Goal: Obtain resource: Obtain resource

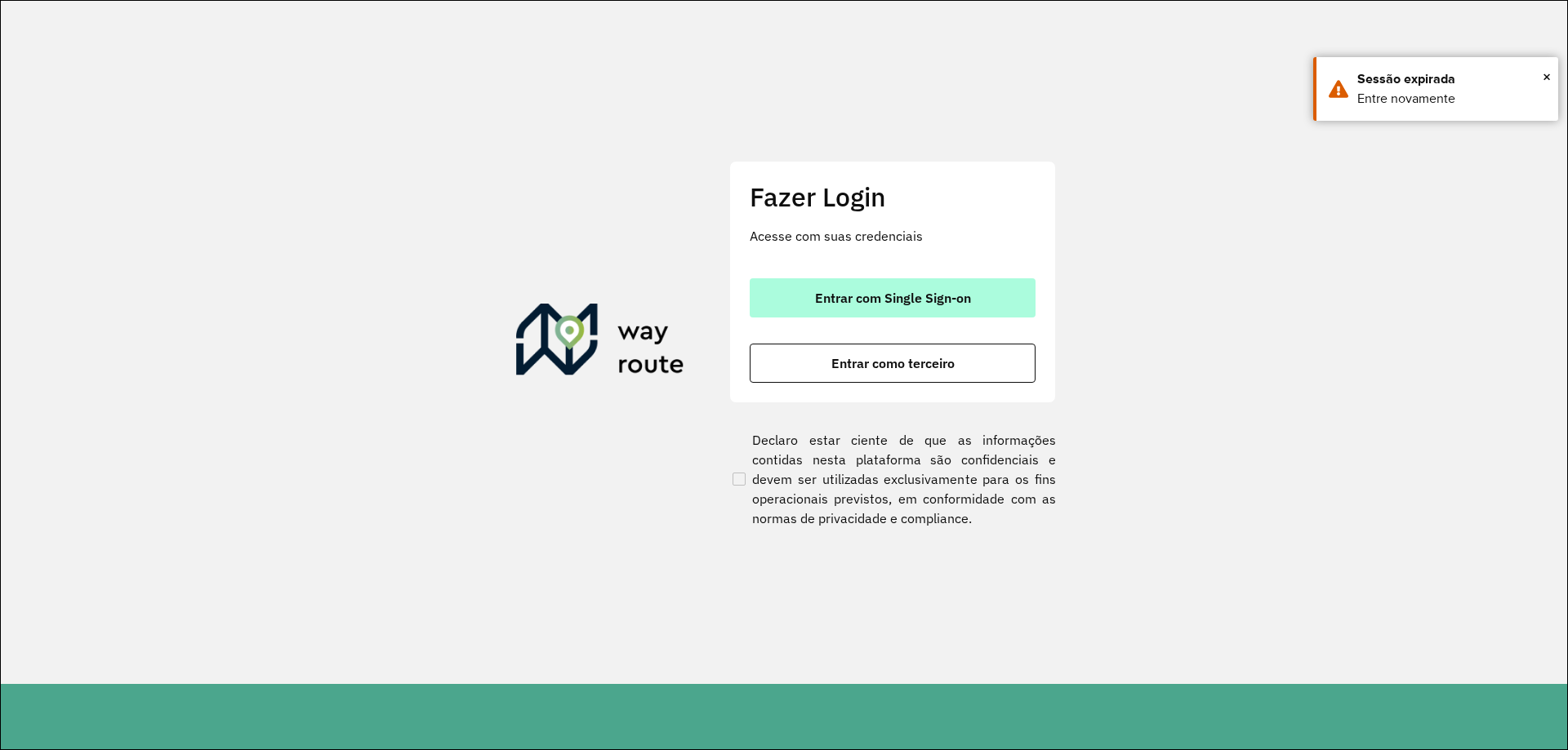
click at [965, 310] on button "Entrar com Single Sign-on" at bounding box center [892, 298] width 286 height 39
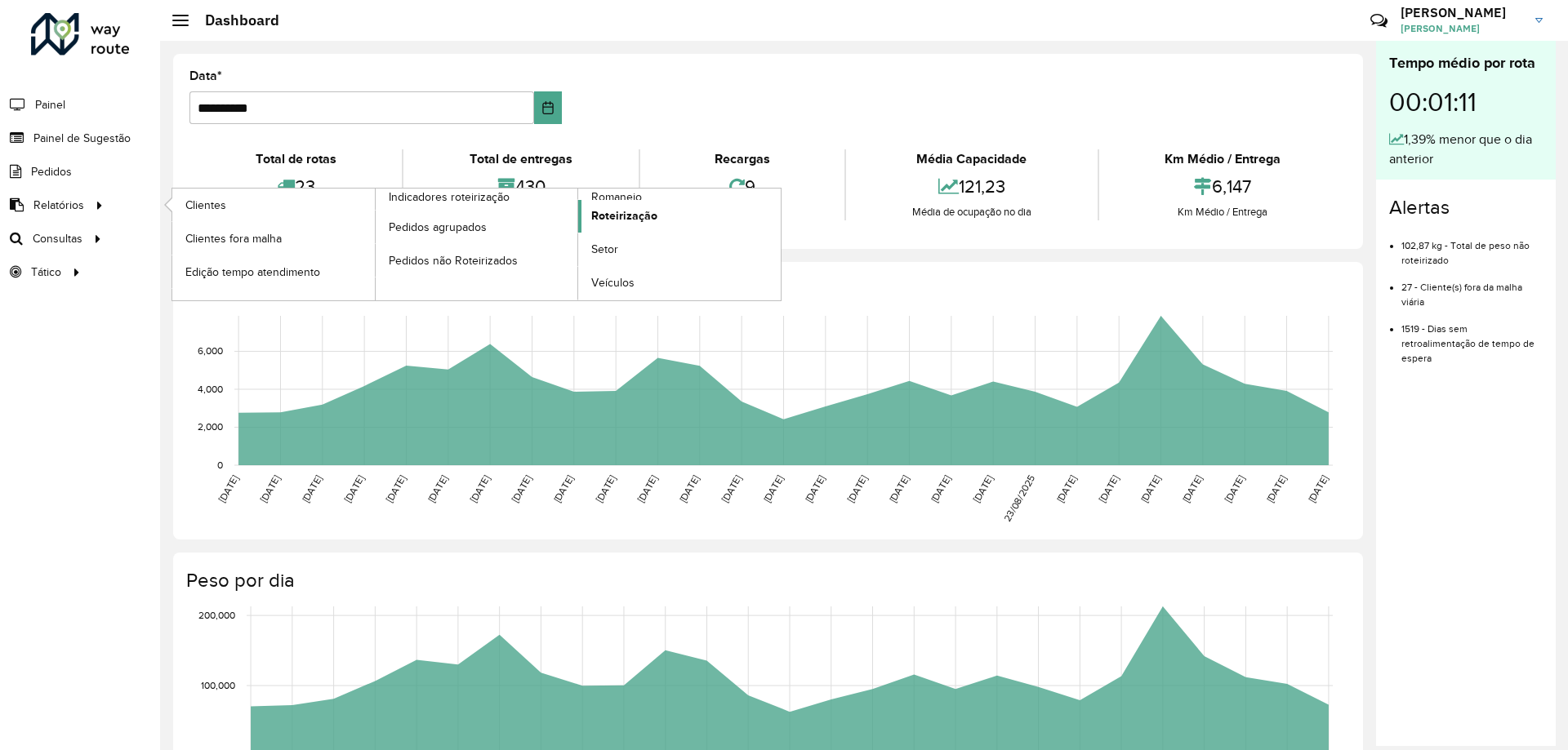
click at [621, 214] on span "Roteirização" at bounding box center [625, 216] width 66 height 17
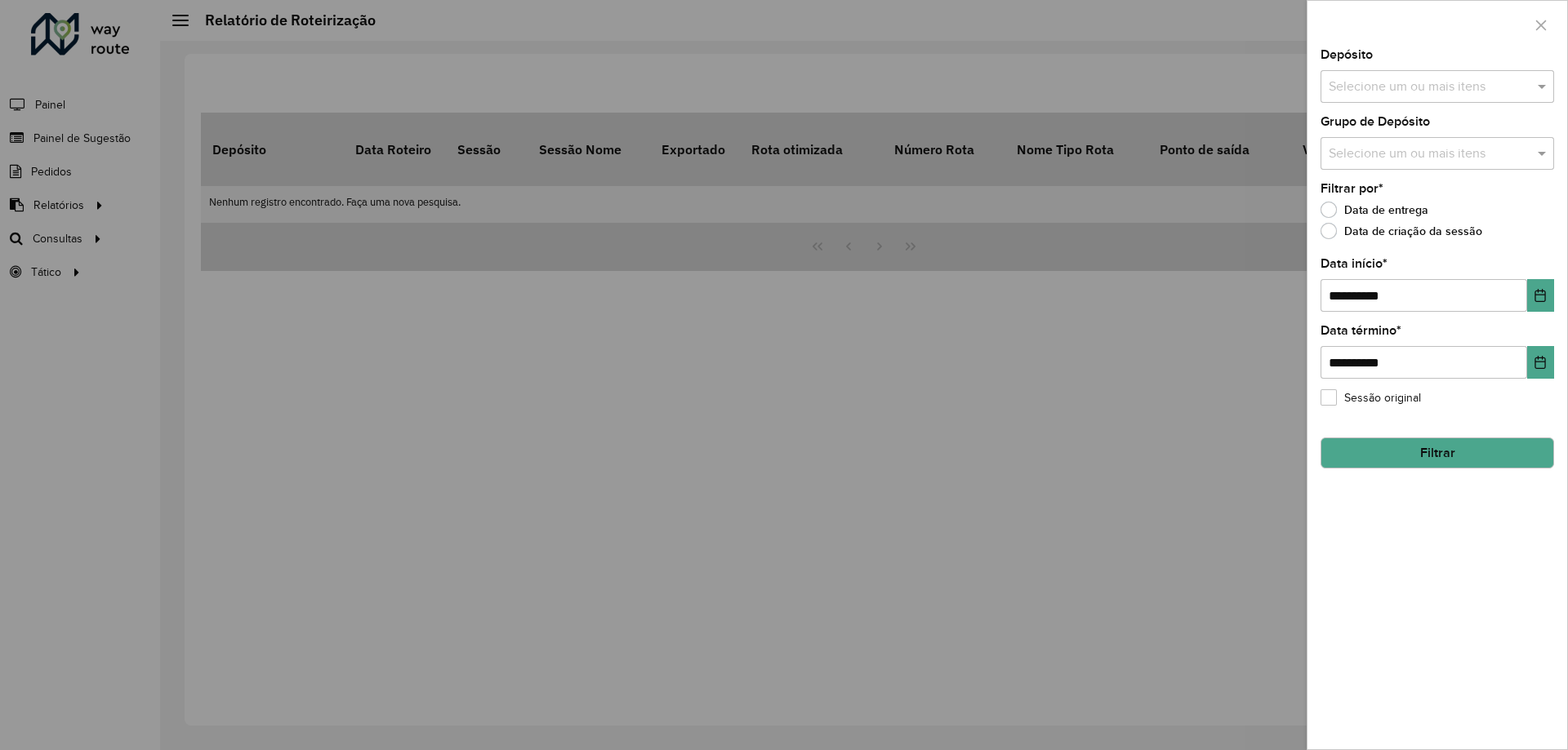
click at [1417, 82] on input "text" at bounding box center [1429, 87] width 209 height 19
click at [1387, 169] on div "CDD [GEOGRAPHIC_DATA]" at bounding box center [1437, 168] width 232 height 28
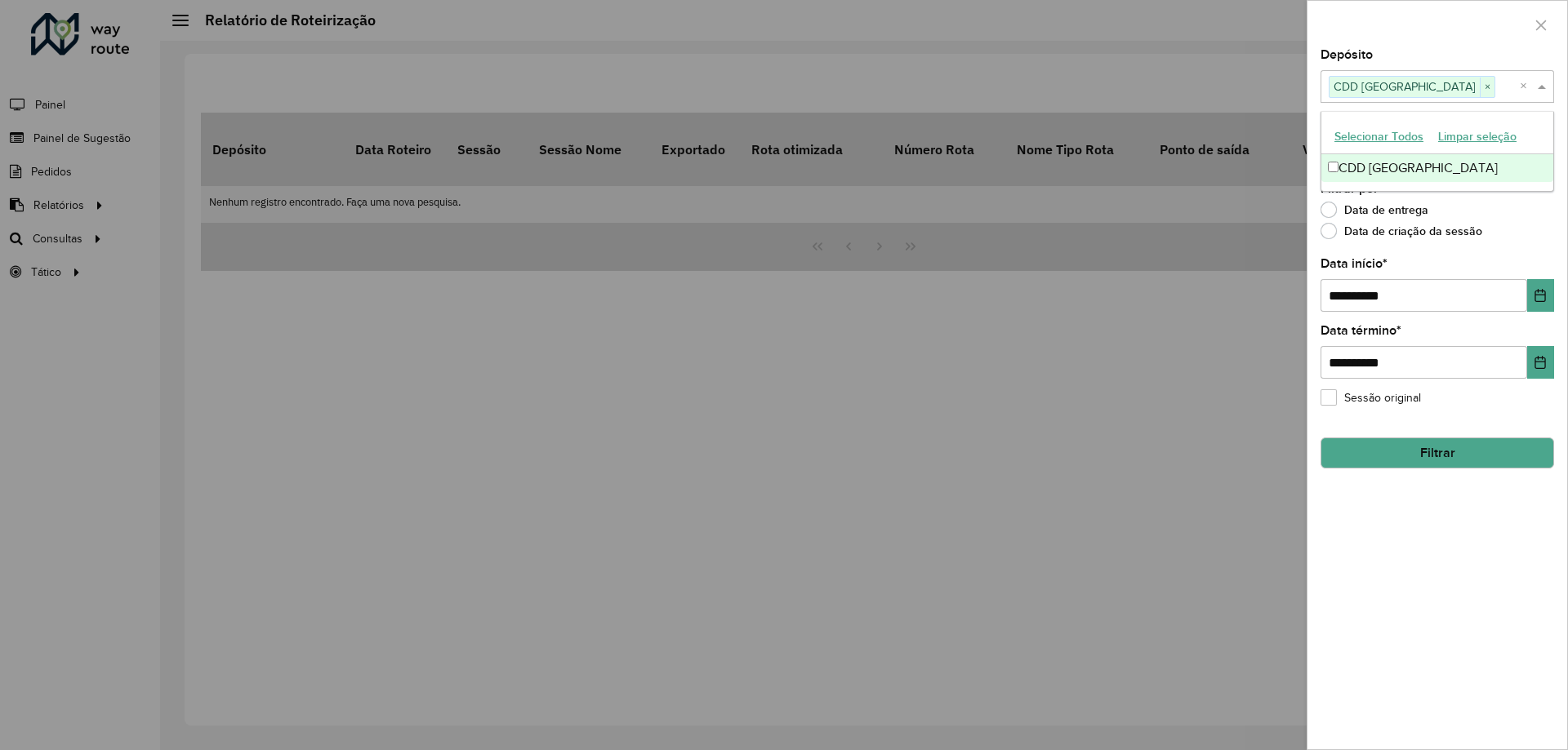
click at [1538, 80] on span at bounding box center [1543, 86] width 20 height 19
click at [1512, 157] on input "text" at bounding box center [1429, 154] width 209 height 19
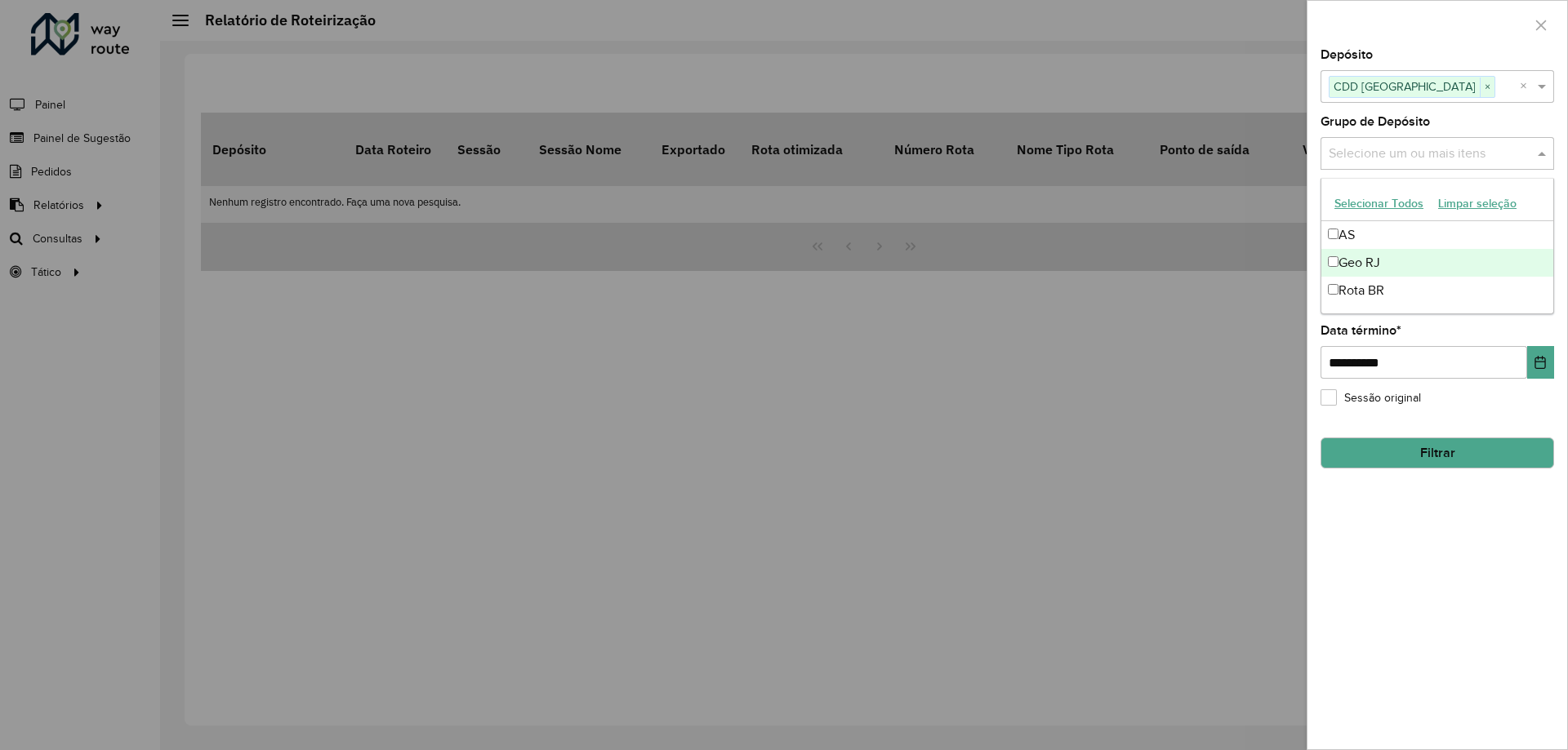
click at [1370, 259] on div "Geo RJ" at bounding box center [1437, 263] width 232 height 28
click at [1551, 158] on span at bounding box center [1543, 153] width 20 height 19
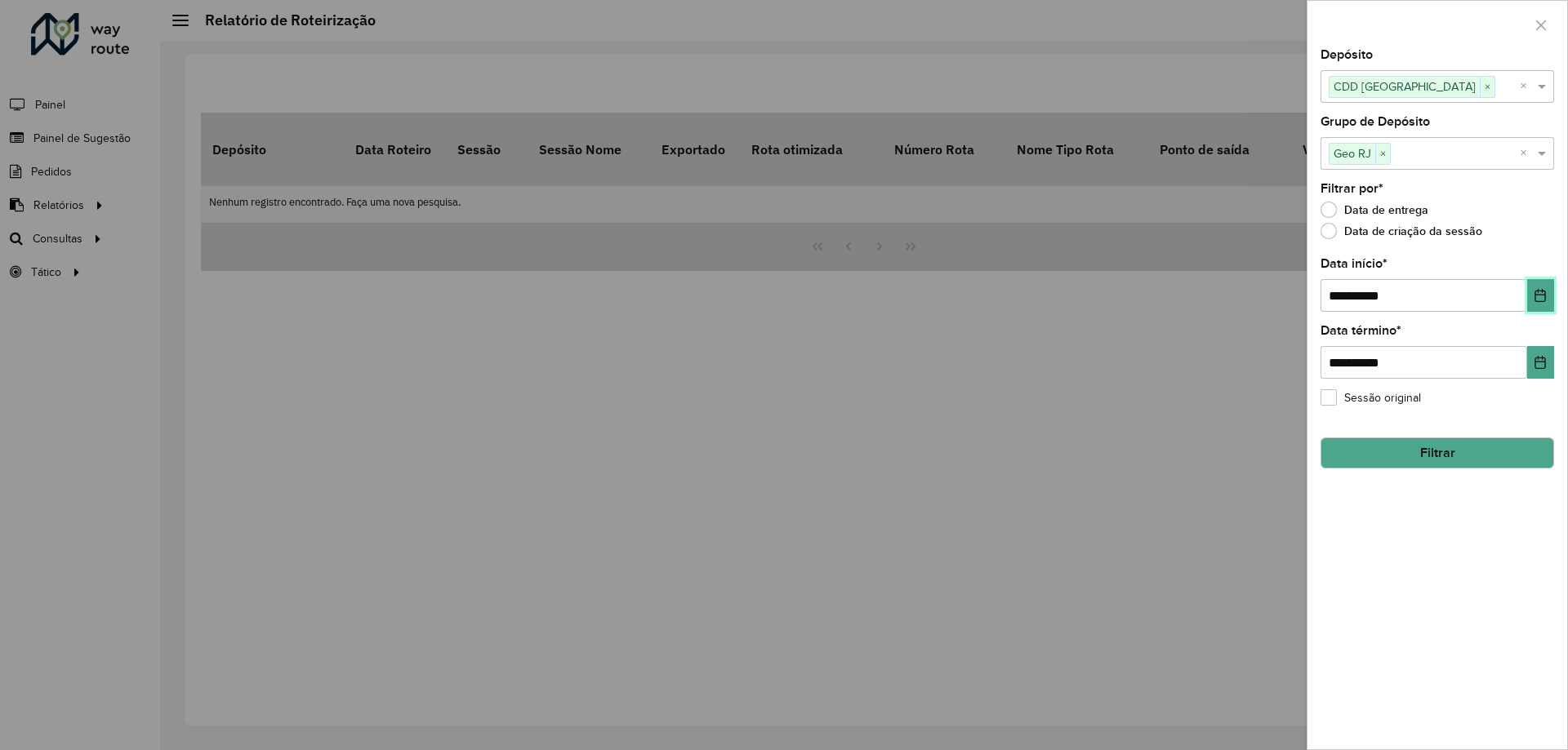
click at [1527, 293] on button "Choose Date" at bounding box center [1540, 295] width 27 height 32
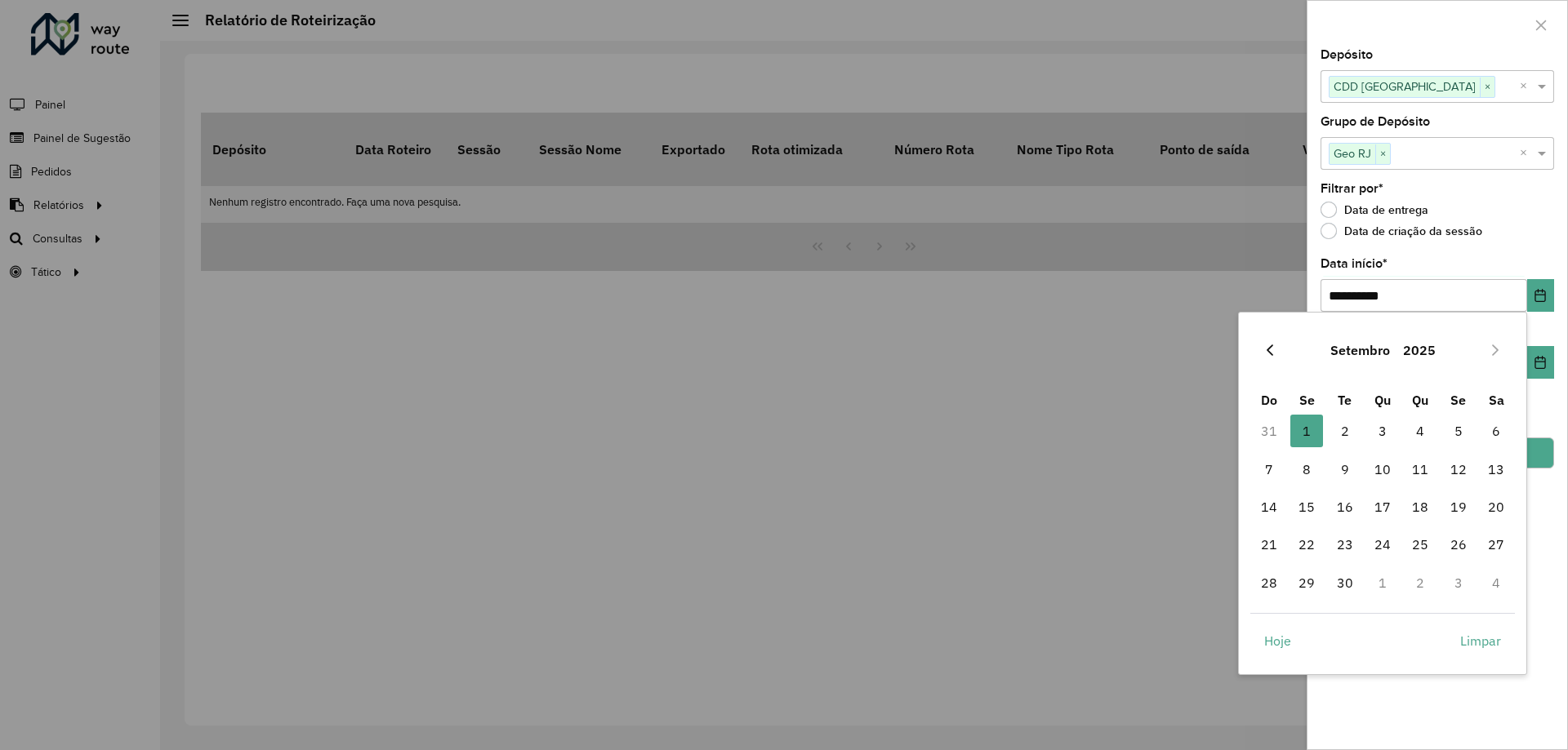
click at [1267, 349] on icon "Previous Month" at bounding box center [1269, 350] width 6 height 11
click at [1457, 436] on span "1" at bounding box center [1457, 430] width 32 height 32
type input "**********"
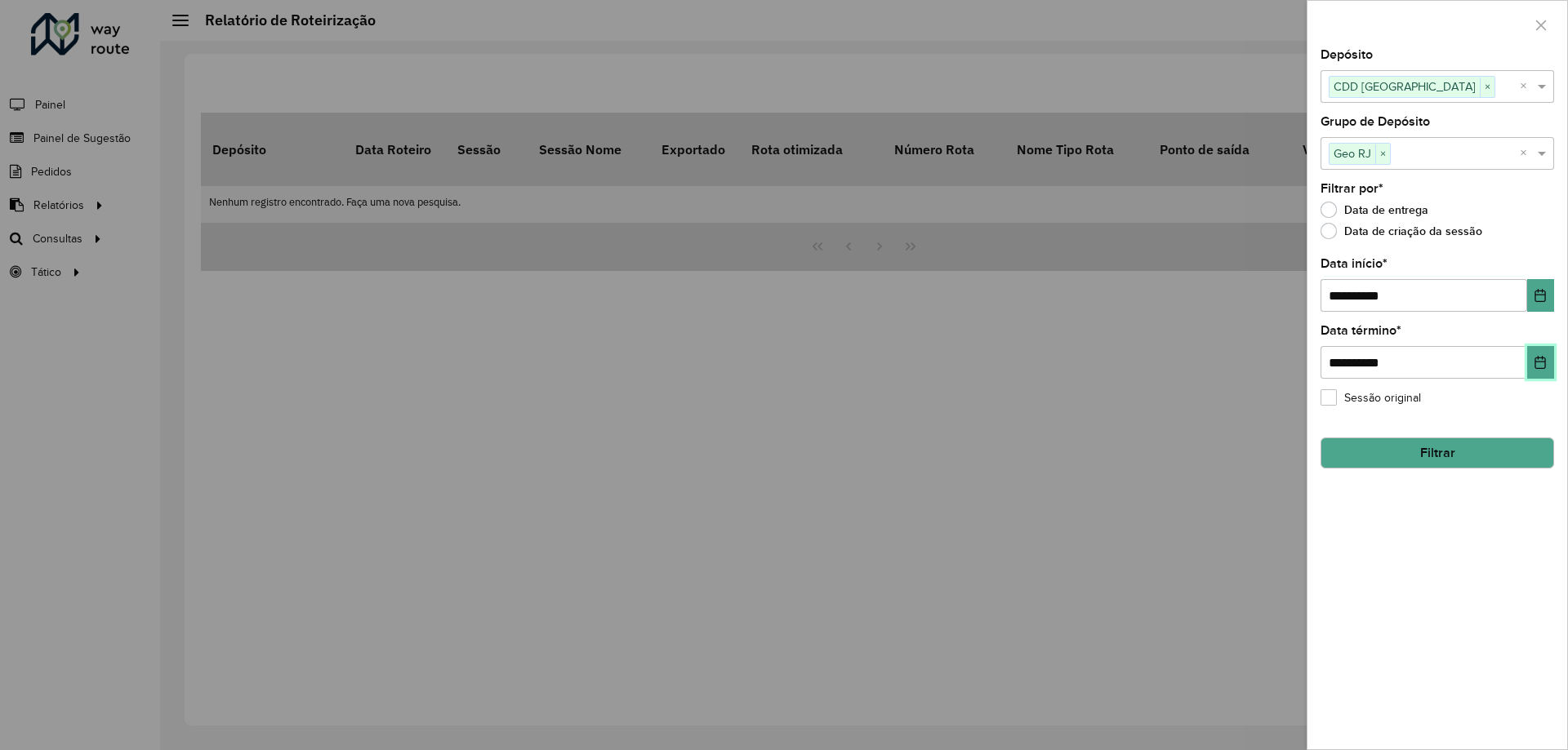
click at [1527, 349] on button "Choose Date" at bounding box center [1540, 361] width 27 height 32
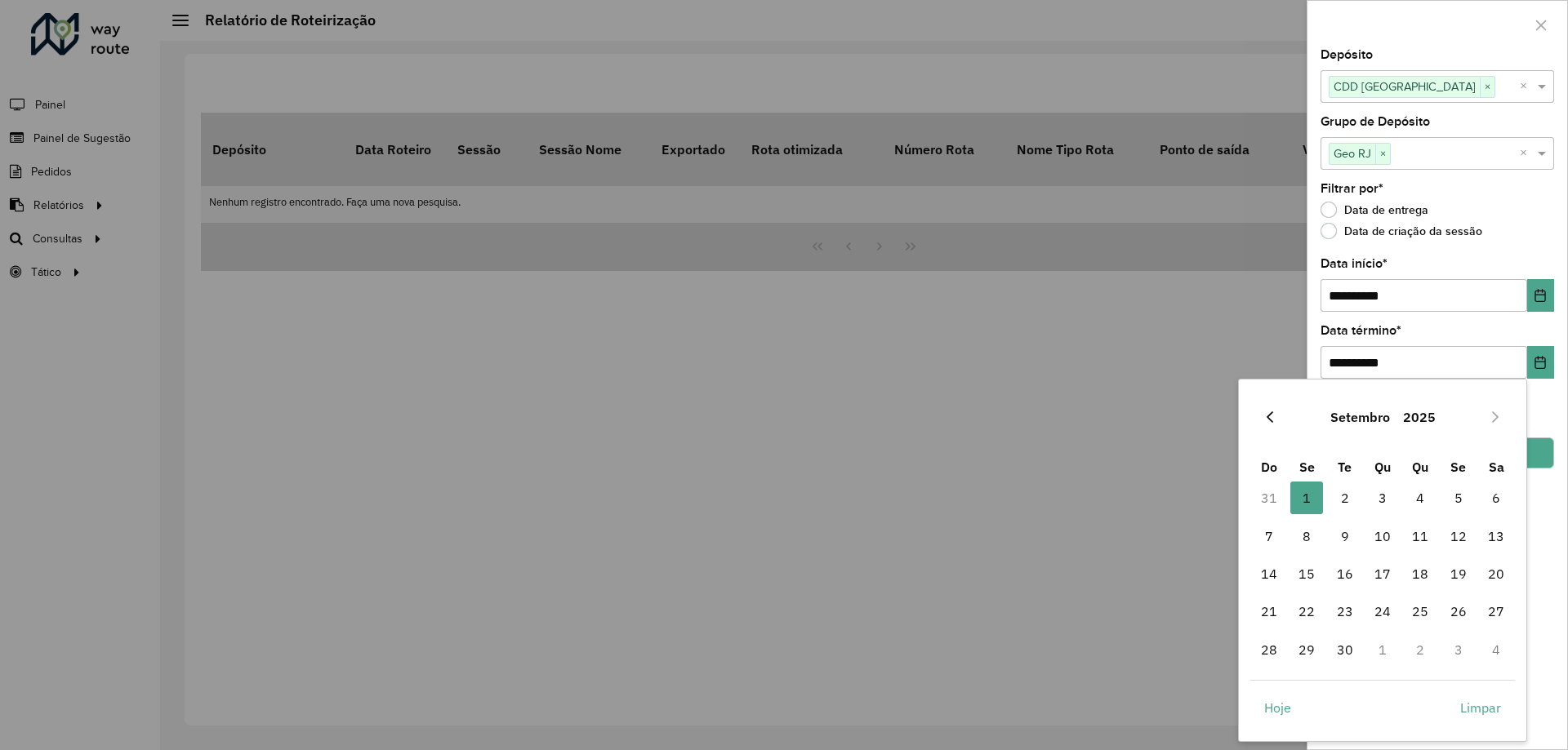
click at [1274, 417] on icon "Previous Month" at bounding box center [1269, 416] width 13 height 13
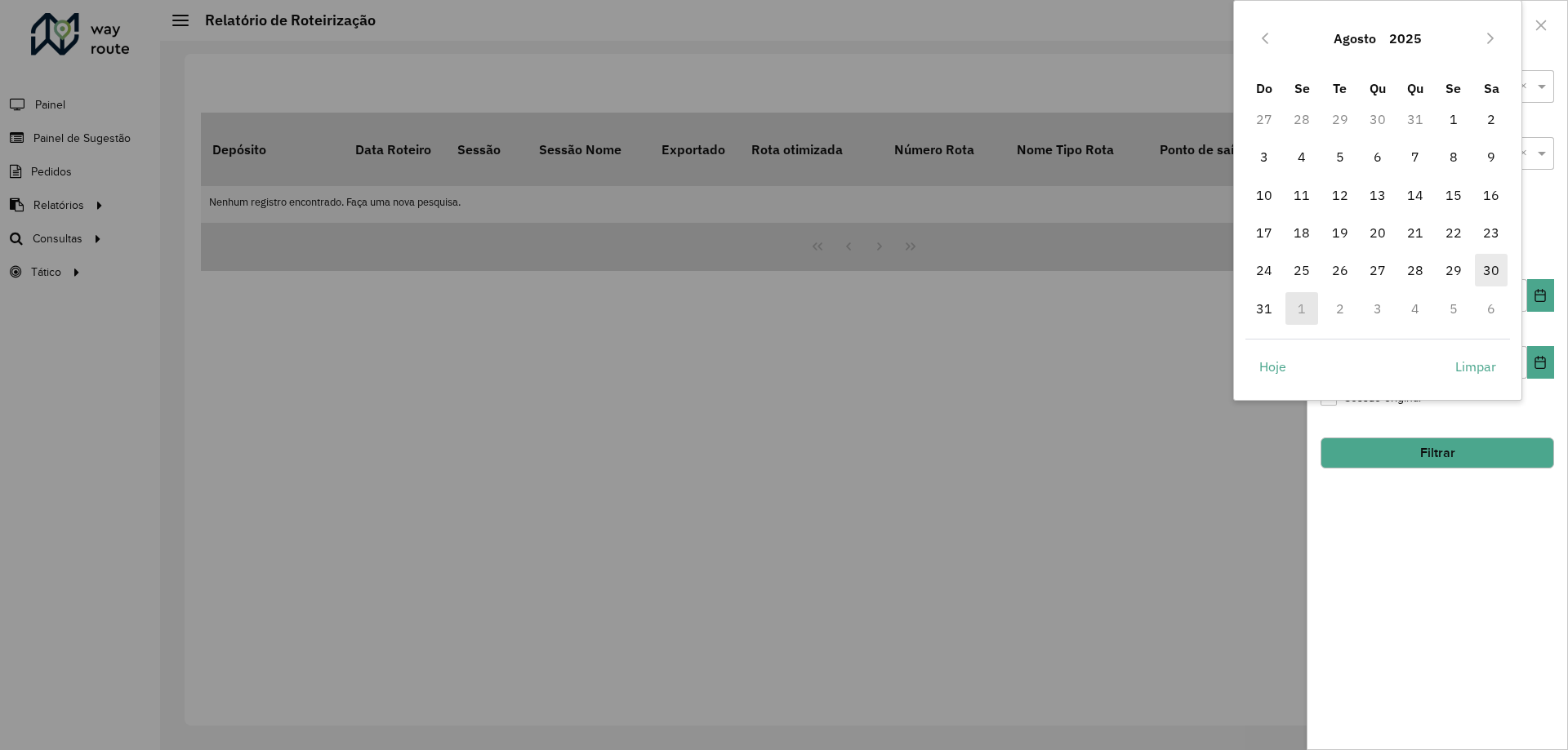
click at [1496, 267] on span "30" at bounding box center [1490, 270] width 32 height 32
type input "**********"
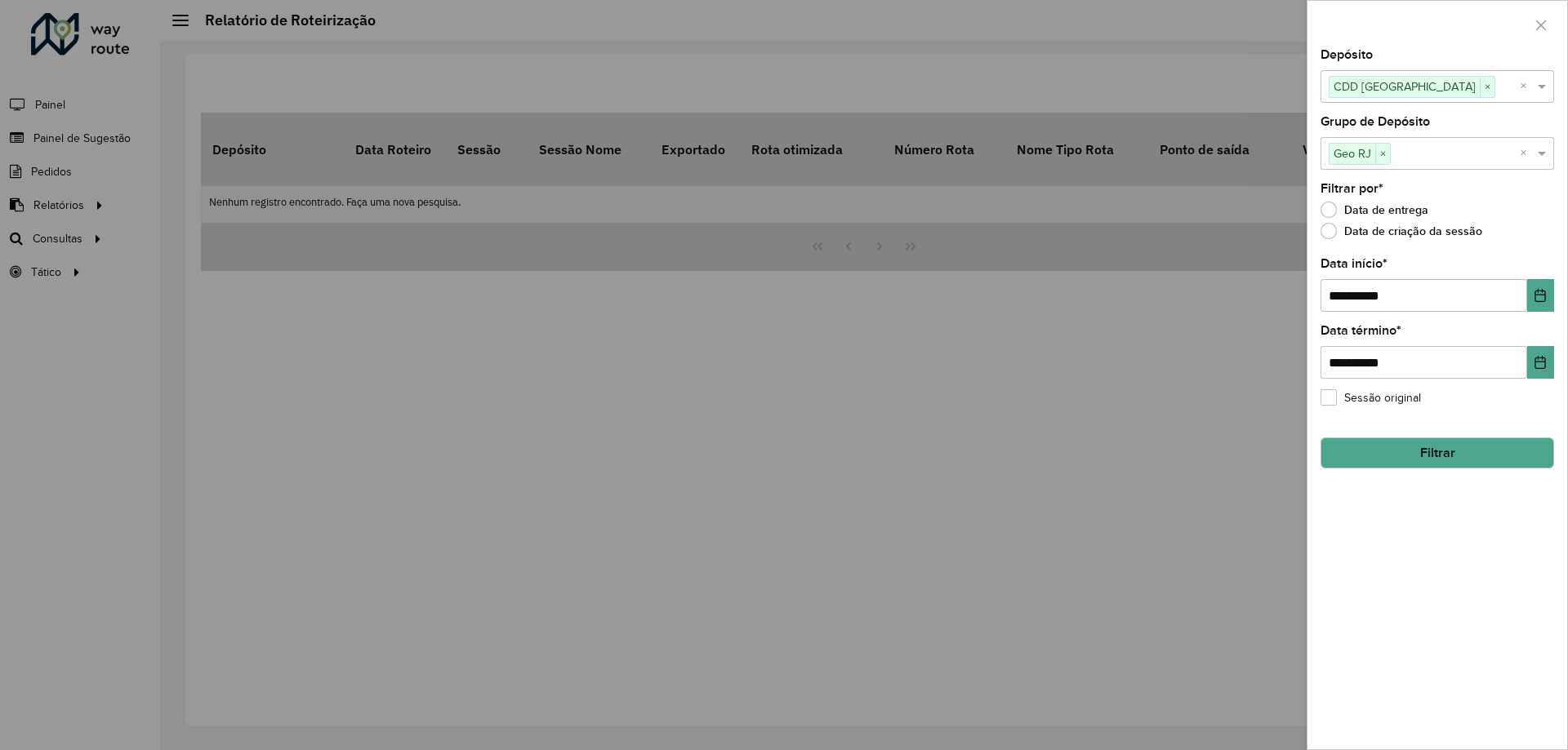
click at [1459, 458] on button "Filtrar" at bounding box center [1437, 453] width 233 height 31
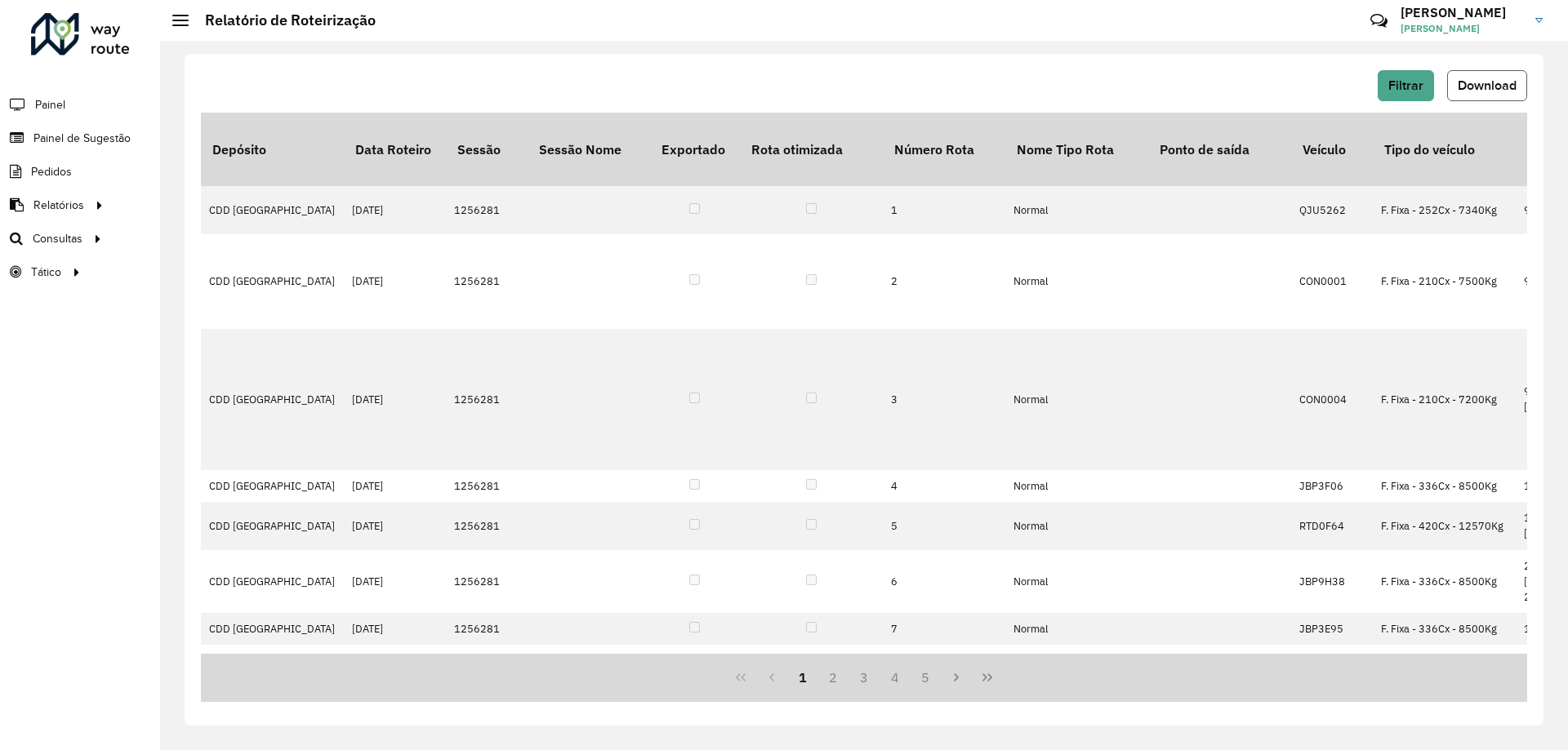
click at [1513, 84] on span "Download" at bounding box center [1486, 85] width 58 height 14
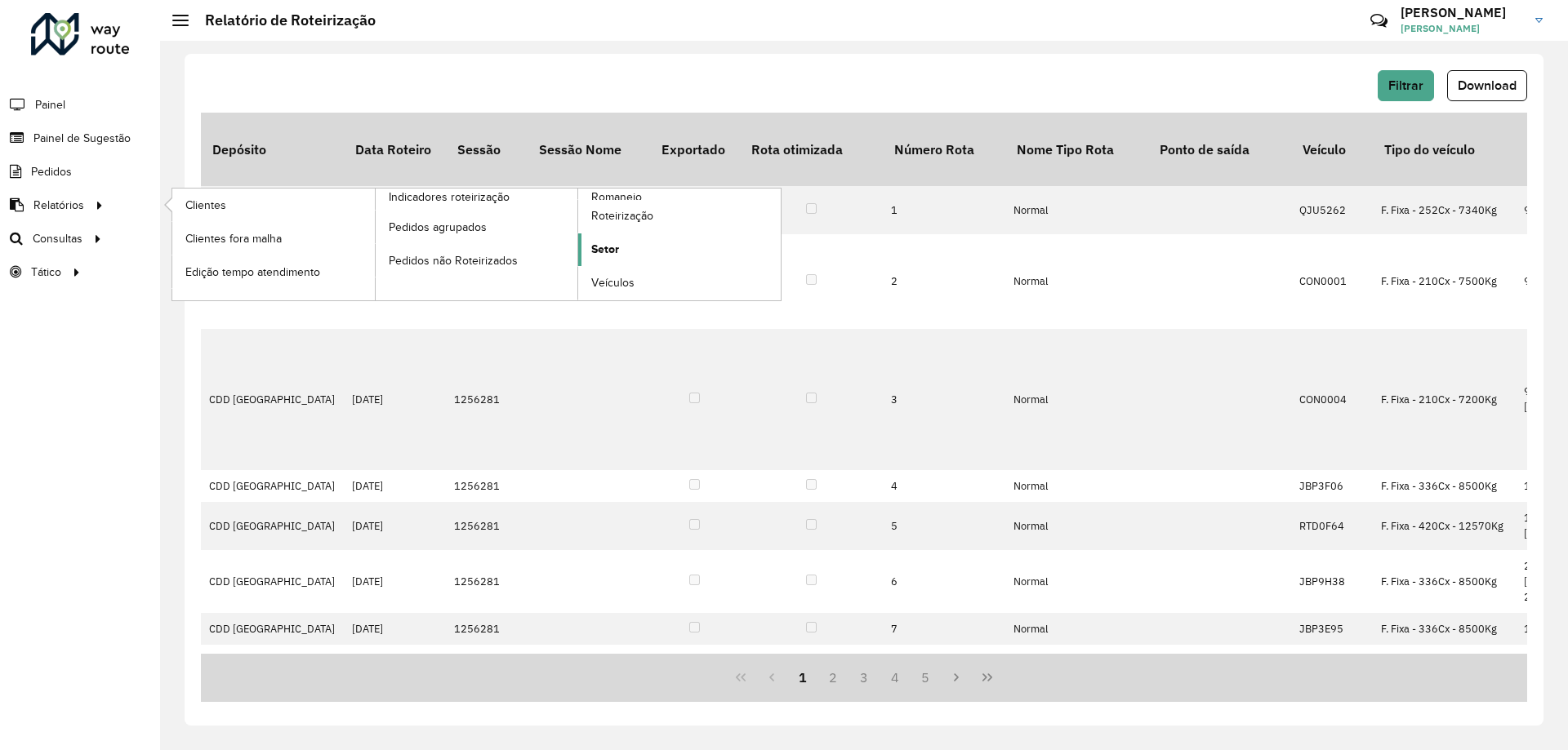
click at [627, 250] on link "Setor" at bounding box center [679, 249] width 202 height 32
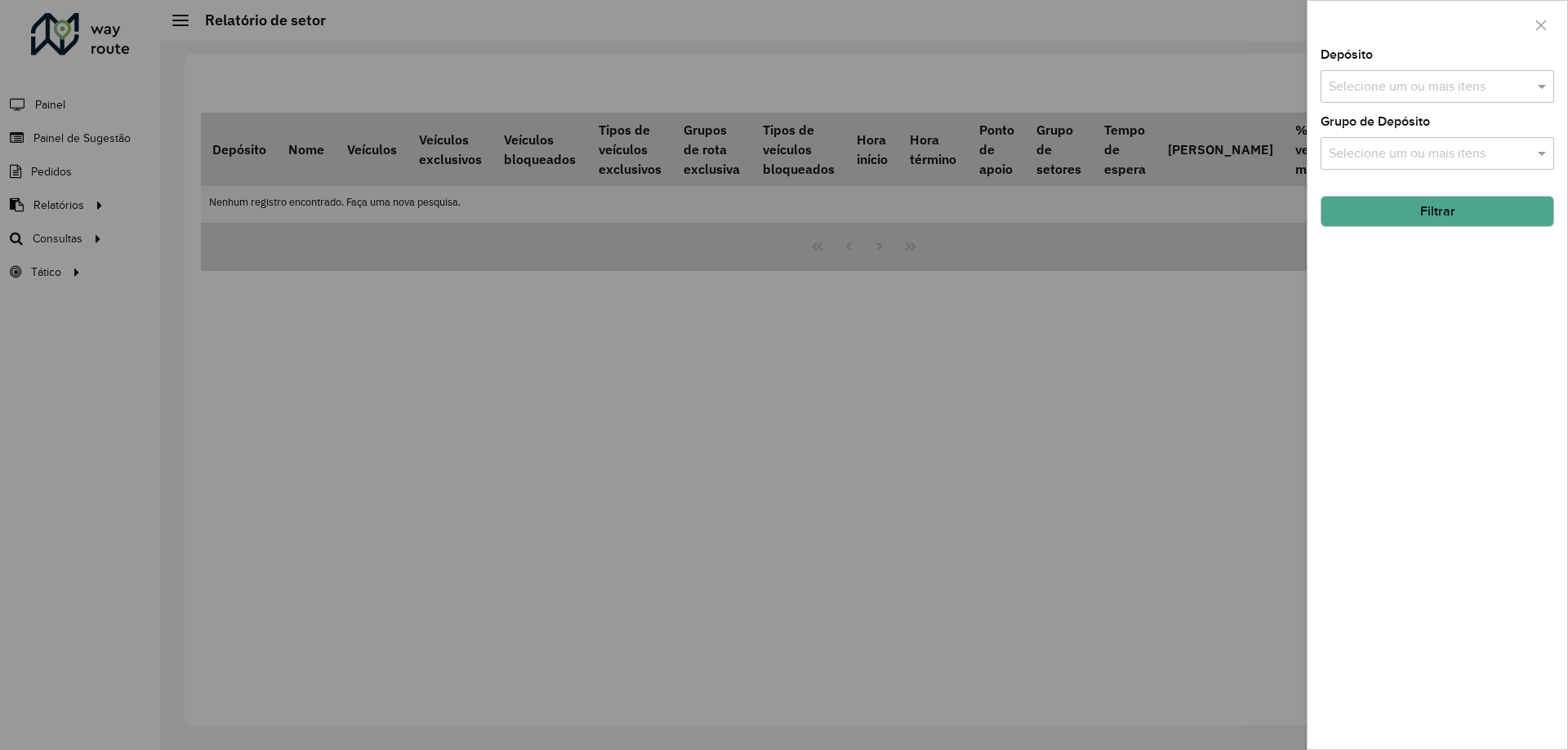
click at [1494, 82] on input "text" at bounding box center [1429, 87] width 209 height 19
click at [1432, 158] on div "CDD [GEOGRAPHIC_DATA]" at bounding box center [1437, 168] width 232 height 28
click at [1546, 86] on span at bounding box center [1543, 86] width 20 height 19
click at [1517, 155] on input "text" at bounding box center [1429, 154] width 209 height 19
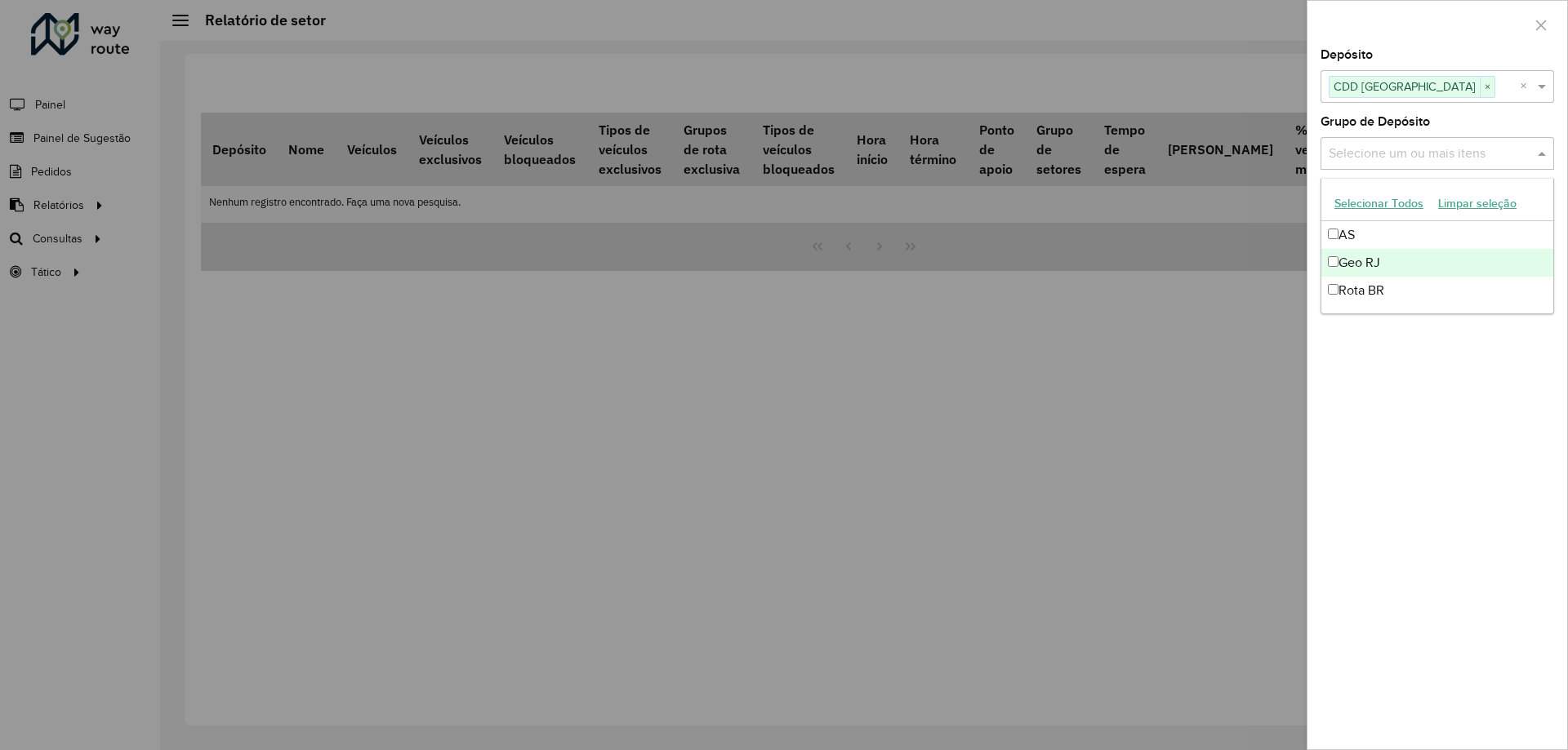
click at [1365, 267] on div "Geo RJ" at bounding box center [1437, 263] width 232 height 28
click at [1547, 159] on span at bounding box center [1543, 153] width 20 height 19
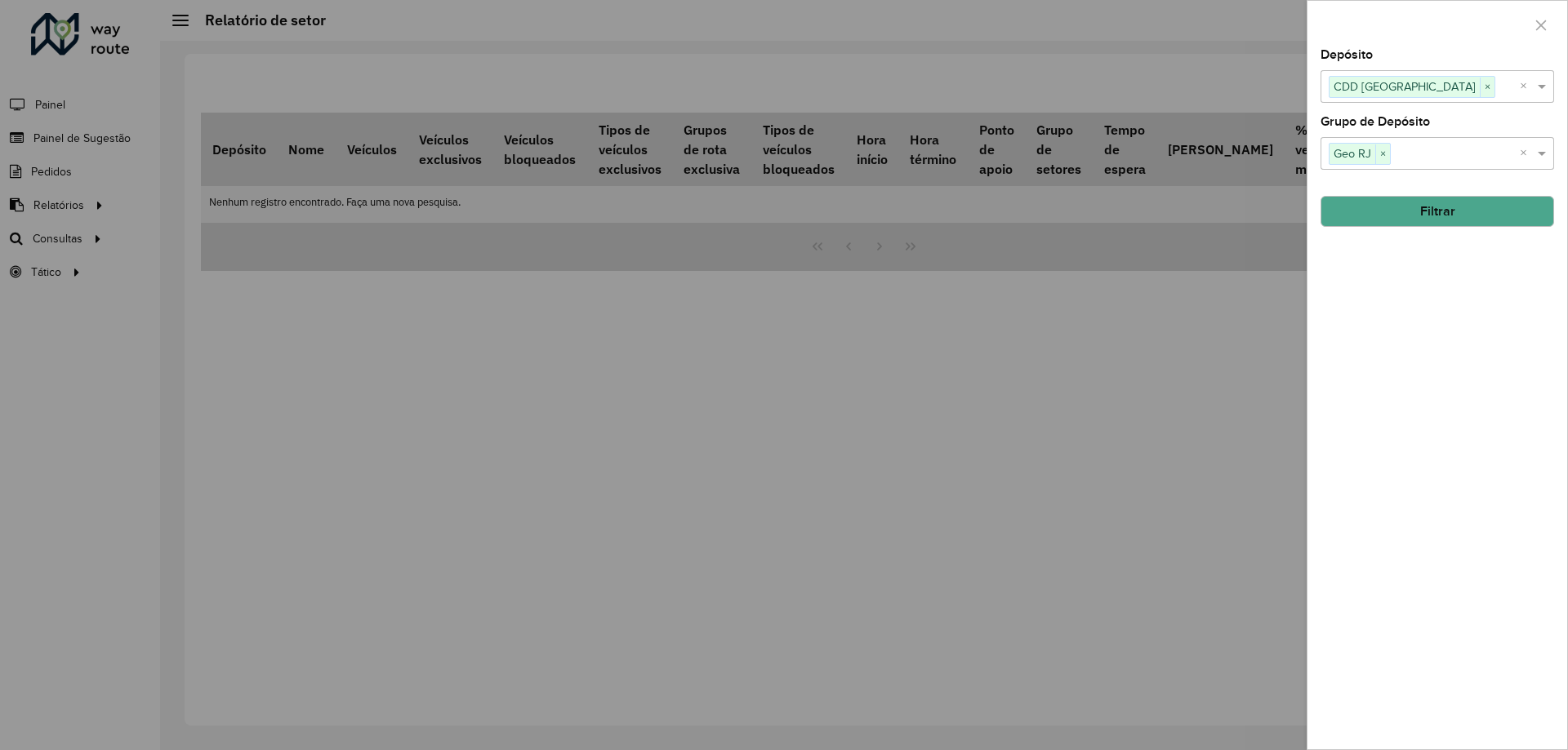
click at [1473, 218] on button "Filtrar" at bounding box center [1437, 212] width 233 height 31
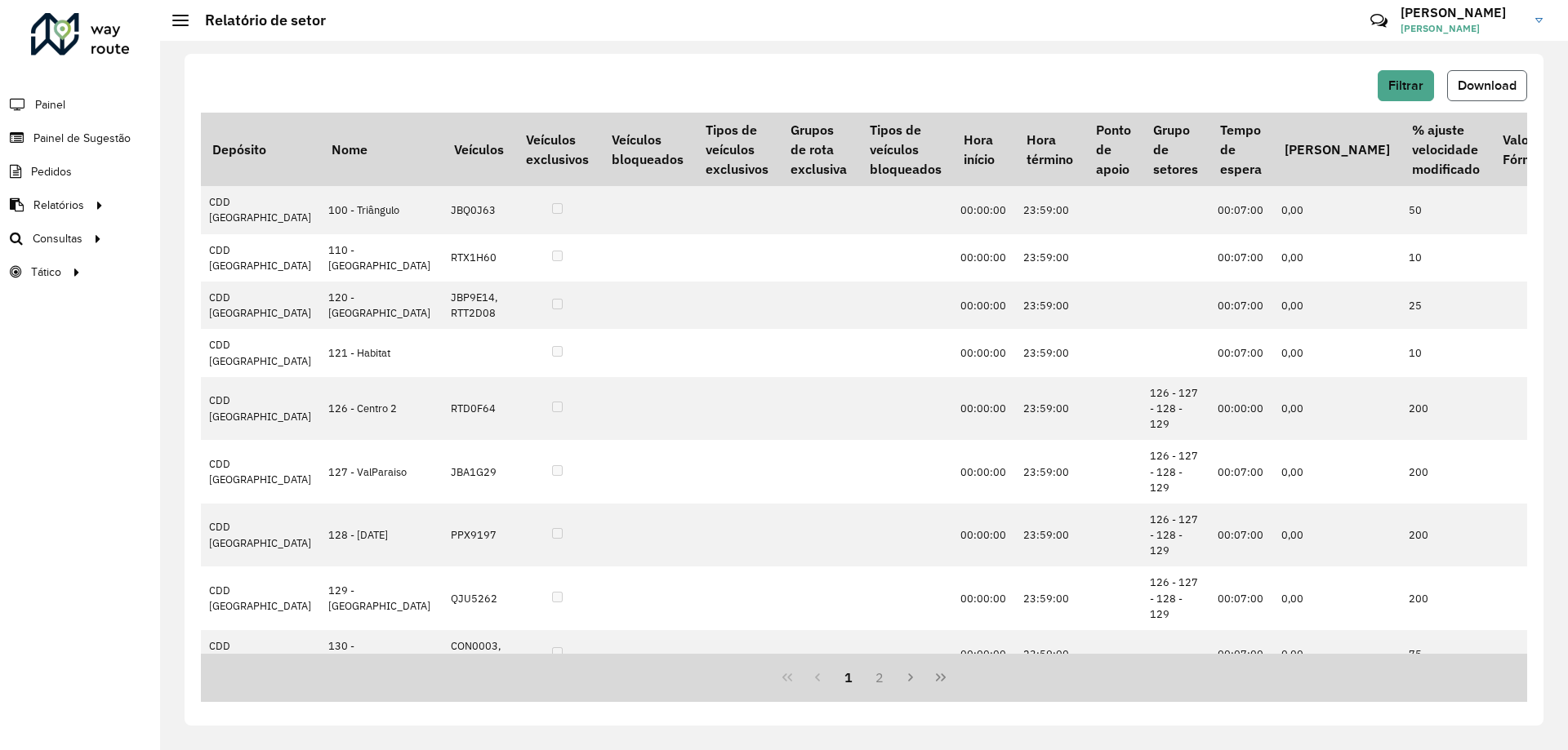
click at [1484, 98] on button "Download" at bounding box center [1487, 86] width 80 height 31
